Goal: Use online tool/utility

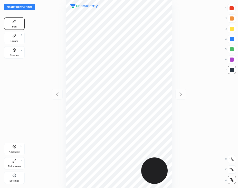
scroll to position [187, 155]
click at [231, 9] on div at bounding box center [231, 8] width 4 height 4
click at [231, 71] on div at bounding box center [231, 70] width 4 height 4
click at [230, 12] on div at bounding box center [231, 8] width 8 height 8
click at [231, 71] on div at bounding box center [231, 70] width 4 height 4
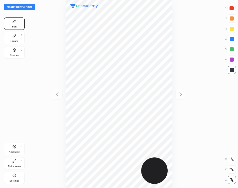
click at [27, 4] on button "Start recording" at bounding box center [19, 7] width 31 height 6
click at [234, 9] on div at bounding box center [231, 8] width 8 height 8
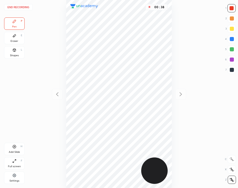
click at [230, 70] on div at bounding box center [231, 70] width 4 height 4
click at [232, 8] on div at bounding box center [231, 8] width 4 height 4
click at [232, 70] on div at bounding box center [231, 70] width 4 height 4
click at [15, 147] on icon at bounding box center [14, 146] width 4 height 4
click at [231, 9] on div at bounding box center [231, 8] width 4 height 4
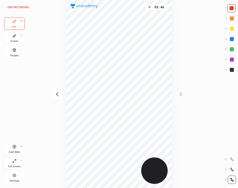
click at [15, 148] on div "Add Slide H" at bounding box center [14, 149] width 21 height 12
click at [230, 72] on div at bounding box center [231, 70] width 8 height 8
click at [11, 153] on div "Add Slide" at bounding box center [14, 151] width 11 height 3
click at [231, 6] on div at bounding box center [231, 8] width 4 height 4
click at [19, 51] on div "Shapes L" at bounding box center [14, 52] width 21 height 12
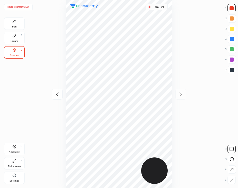
click at [24, 7] on button "End recording" at bounding box center [18, 7] width 28 height 6
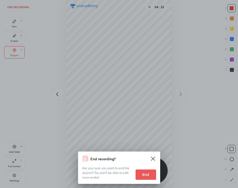
click at [147, 174] on button "End" at bounding box center [145, 174] width 21 height 10
